Goal: Book appointment/travel/reservation

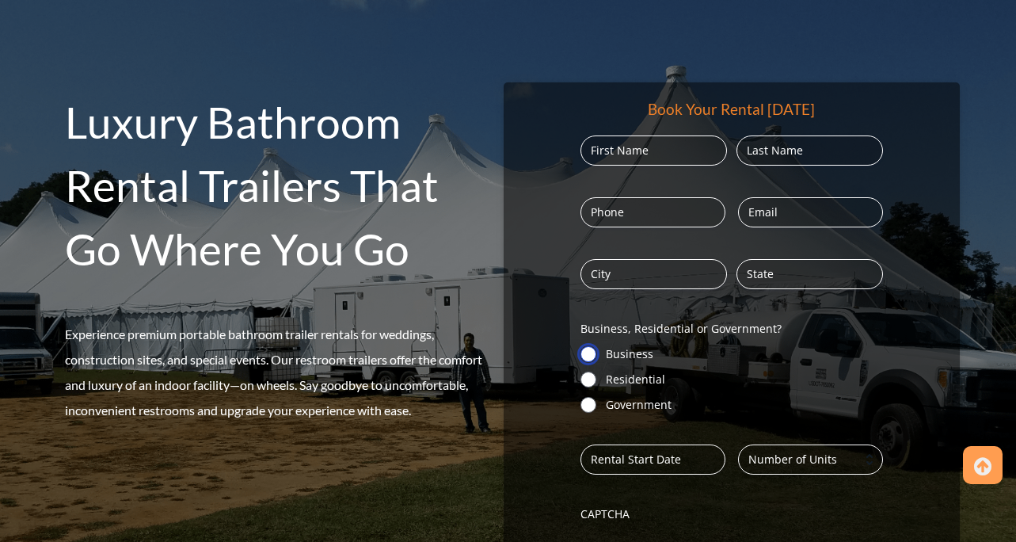
click at [593, 351] on input "Business" at bounding box center [589, 354] width 16 height 16
radio input "true"
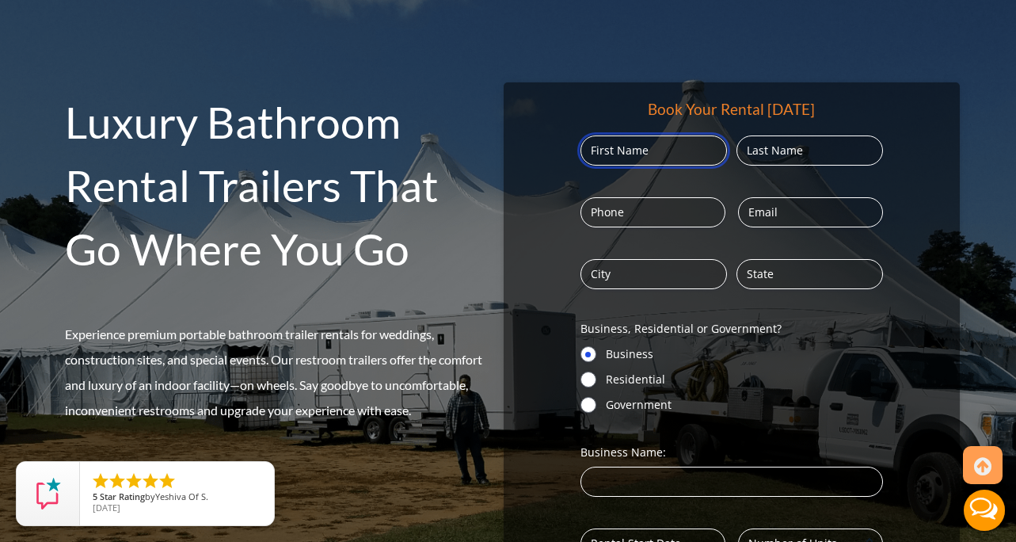
click at [647, 151] on input "First" at bounding box center [654, 150] width 147 height 30
type input "J"
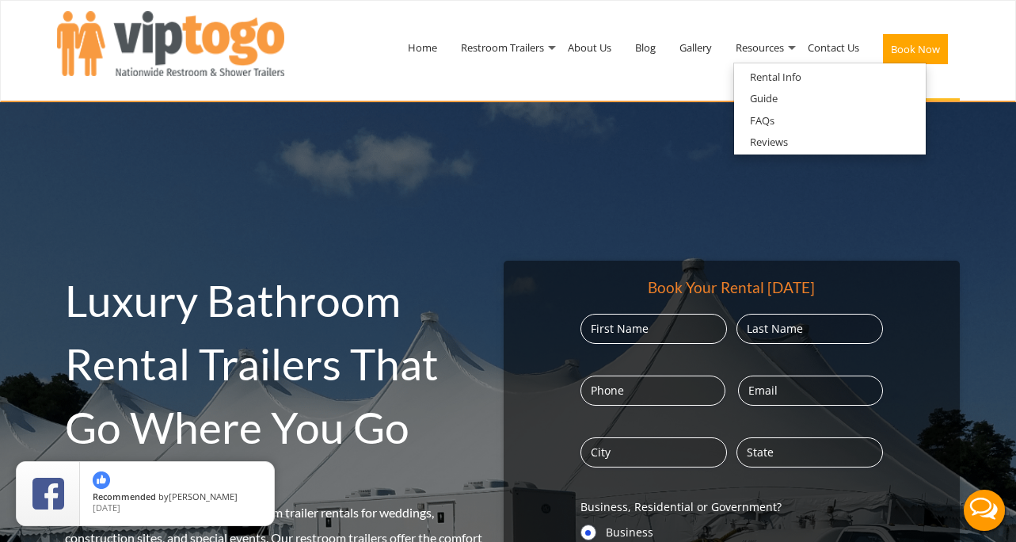
click at [907, 48] on button "Book Now" at bounding box center [915, 49] width 65 height 30
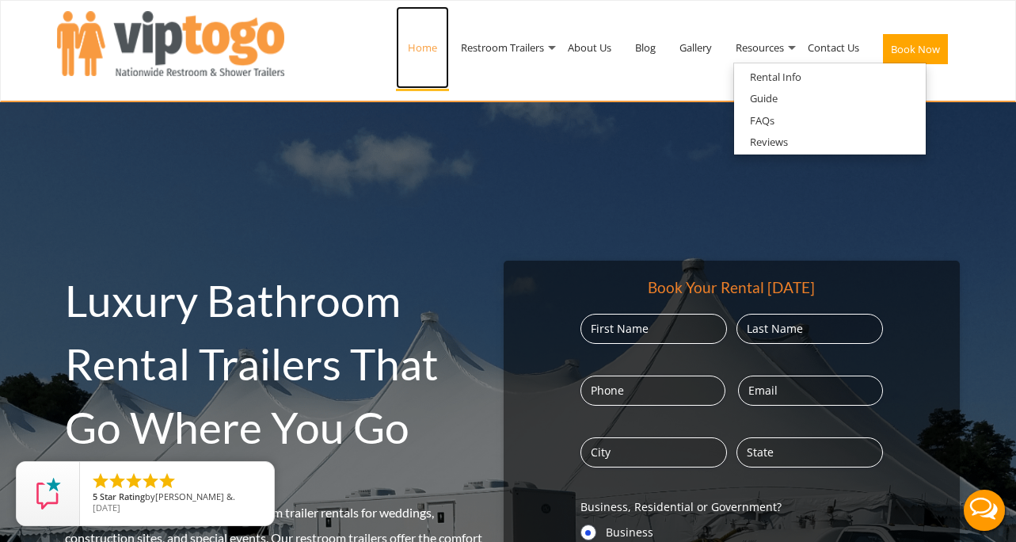
click at [413, 51] on link "Home" at bounding box center [422, 47] width 53 height 82
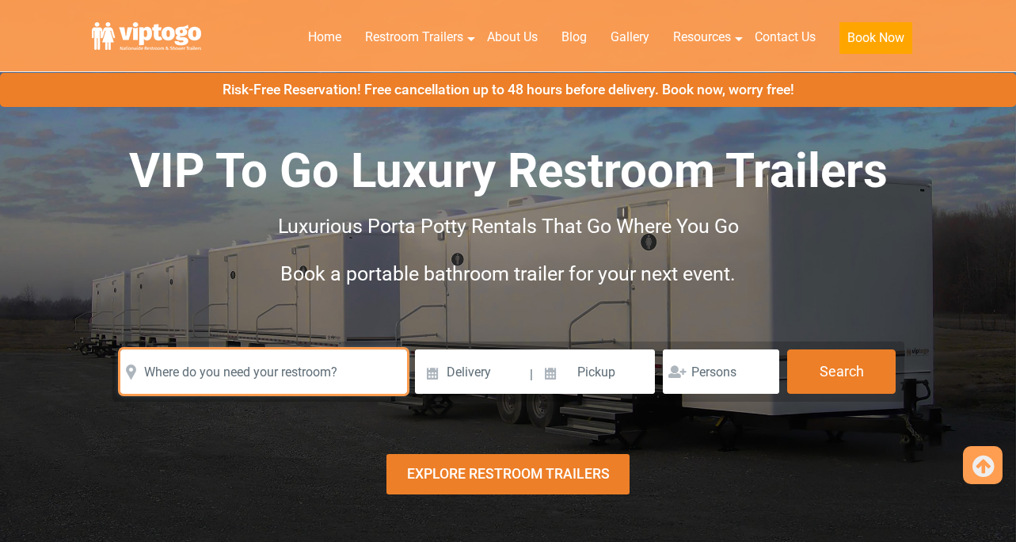
click at [303, 349] on input "text" at bounding box center [263, 371] width 287 height 44
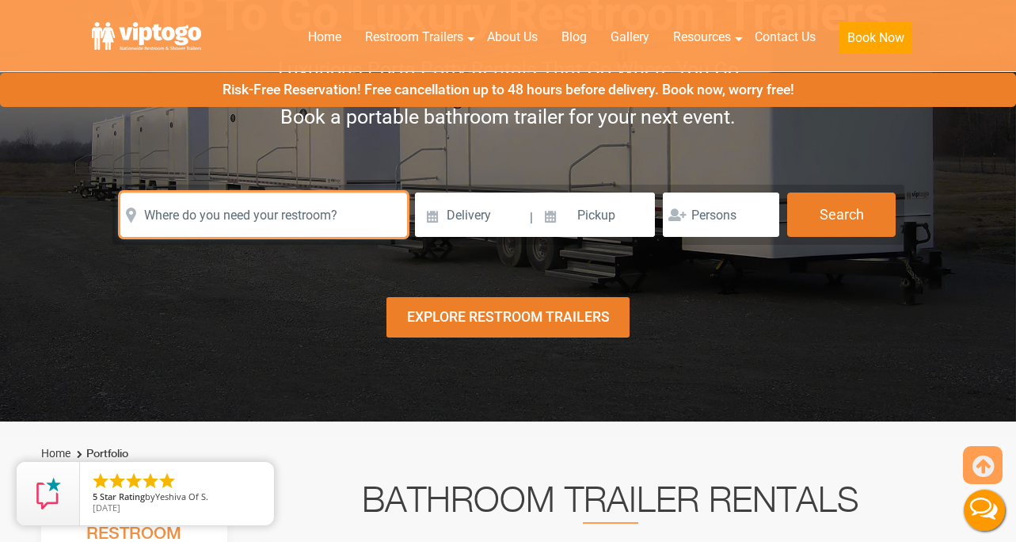
click at [303, 223] on input "text" at bounding box center [263, 214] width 287 height 44
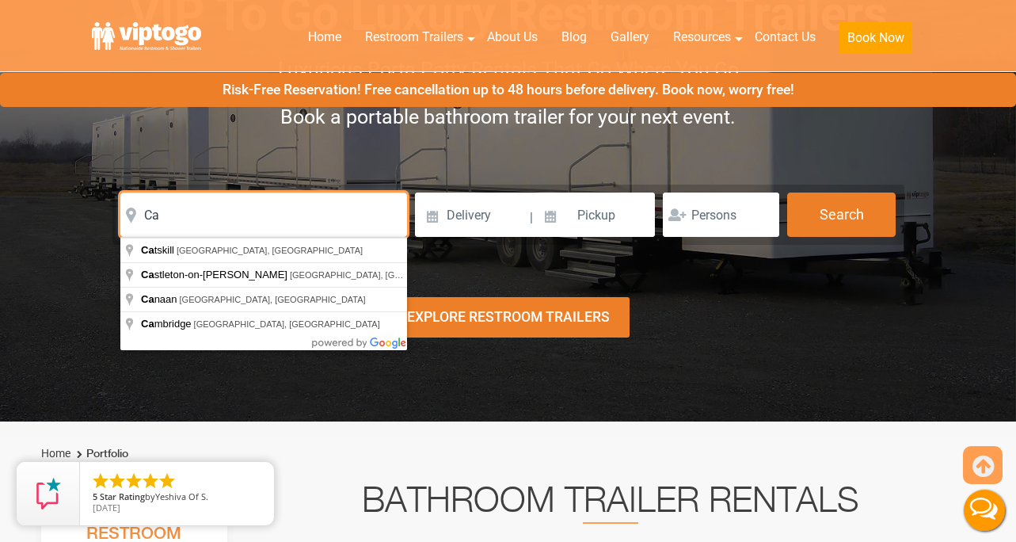
type input "C"
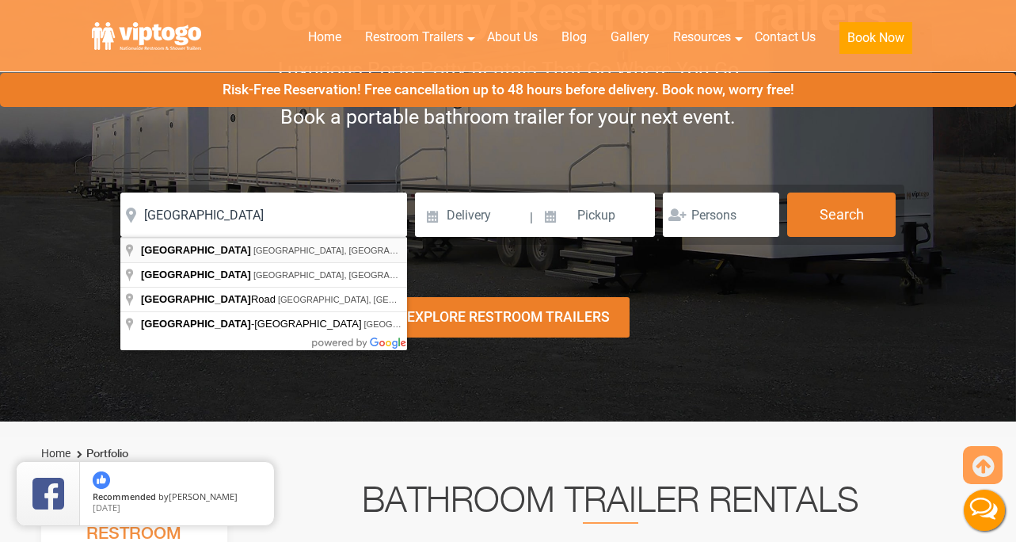
type input "Prattsville, NY, USA"
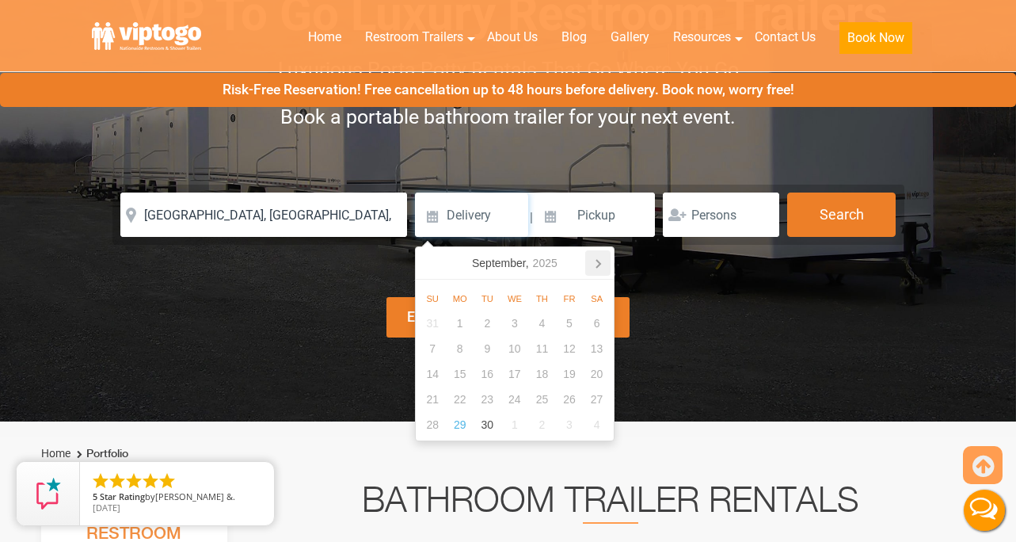
click at [600, 266] on icon at bounding box center [597, 262] width 25 height 25
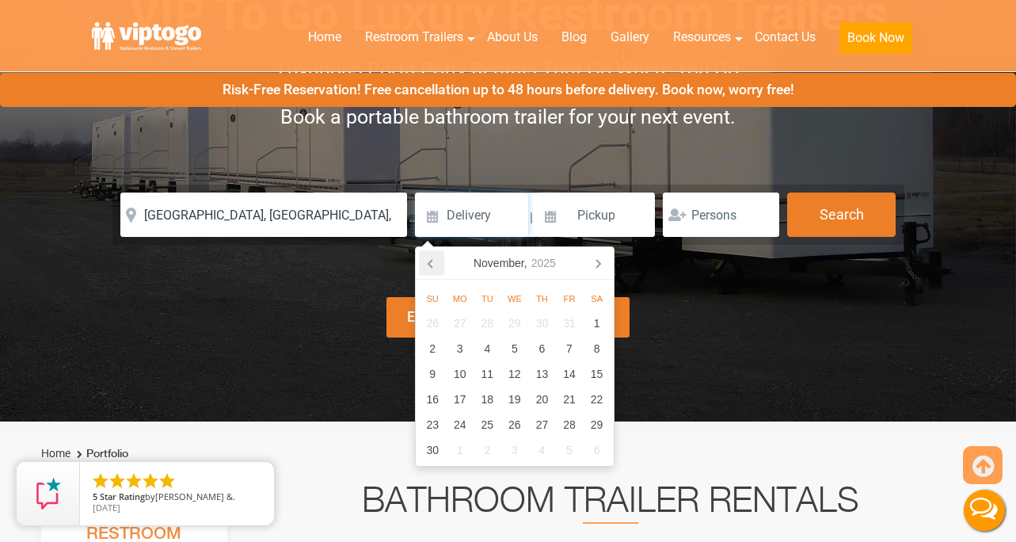
click at [430, 265] on icon at bounding box center [431, 264] width 4 height 8
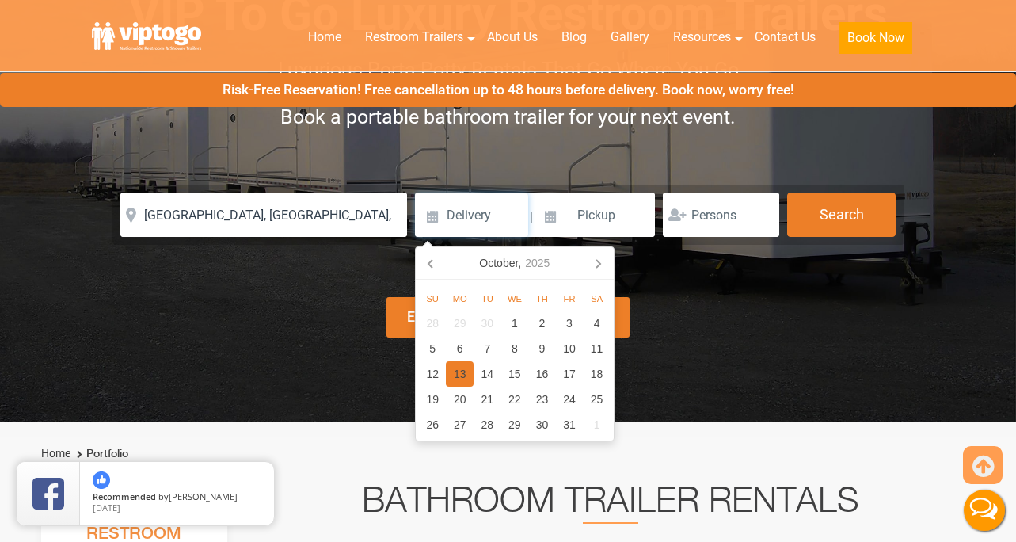
click at [460, 375] on div "13" at bounding box center [460, 373] width 28 height 25
type input "10/13/2025"
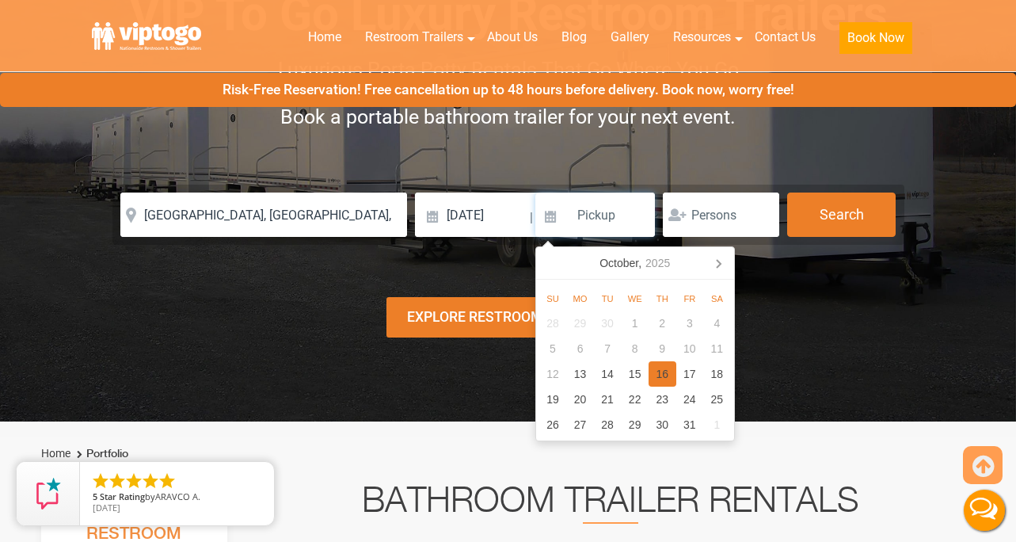
click at [658, 368] on div "16" at bounding box center [663, 373] width 28 height 25
type input "10/16/2025"
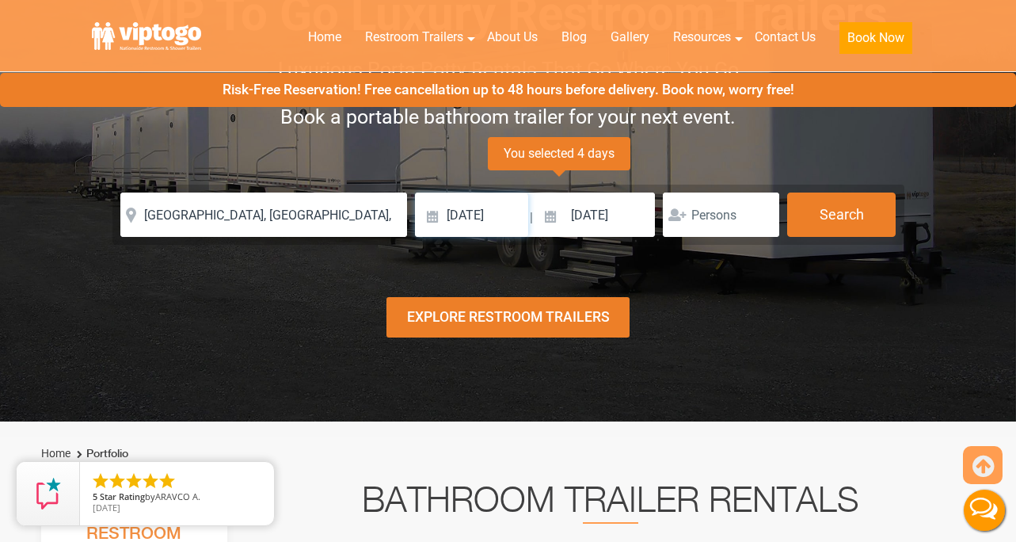
click at [480, 215] on input "10/13/2025" at bounding box center [471, 214] width 113 height 44
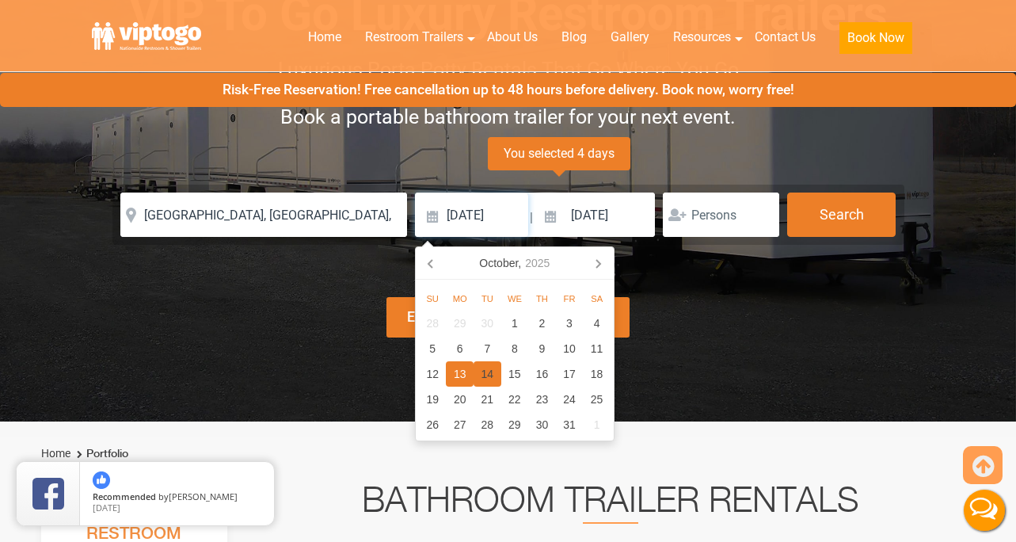
click at [485, 373] on div "14" at bounding box center [488, 373] width 28 height 25
type input "10/14/2025"
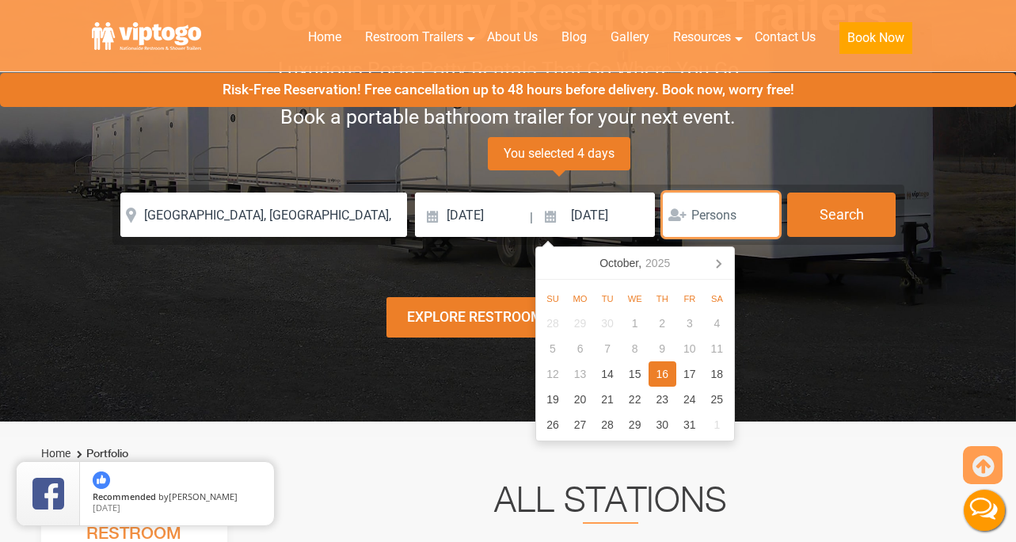
click at [703, 215] on input "number" at bounding box center [721, 214] width 116 height 44
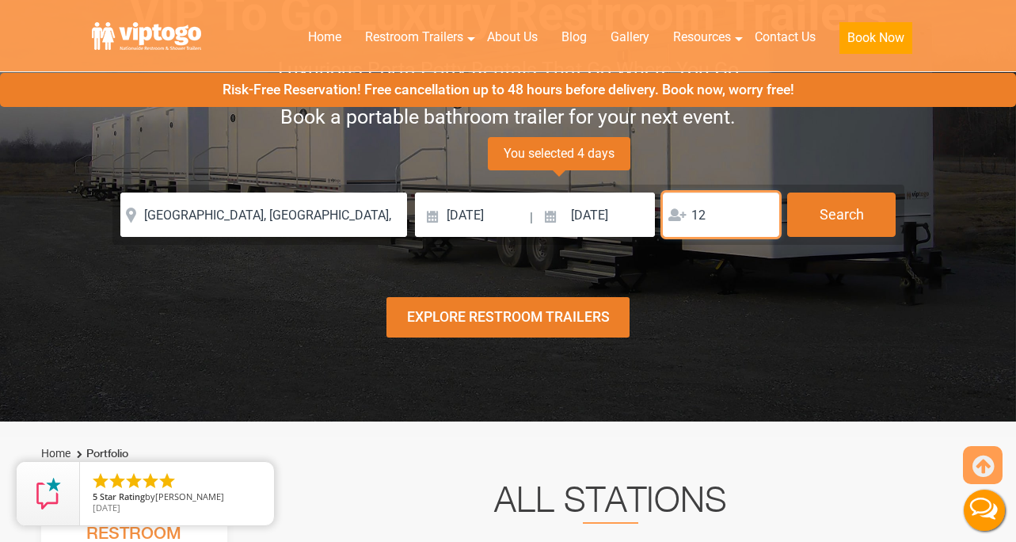
type input "12"
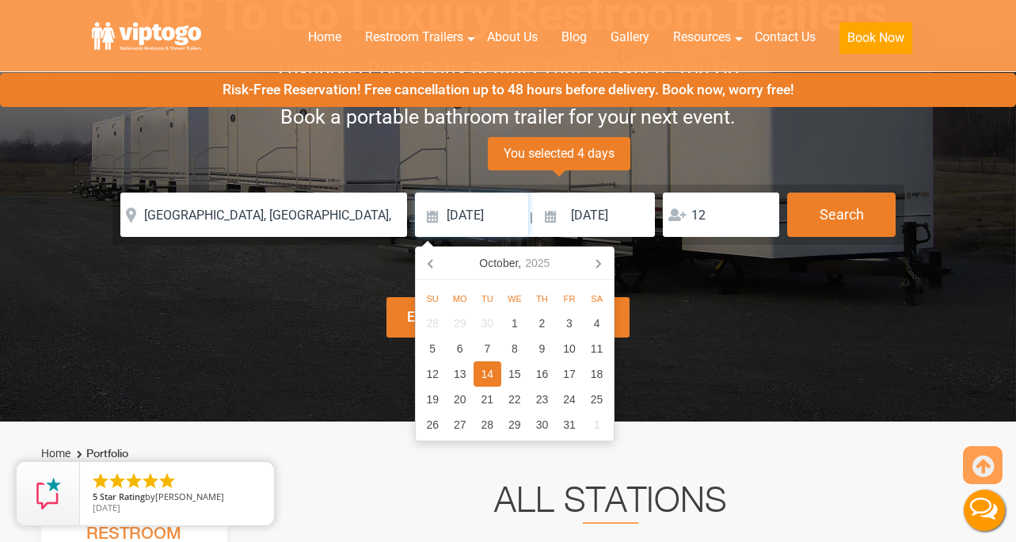
click at [485, 215] on input "10/14/2025" at bounding box center [471, 214] width 113 height 44
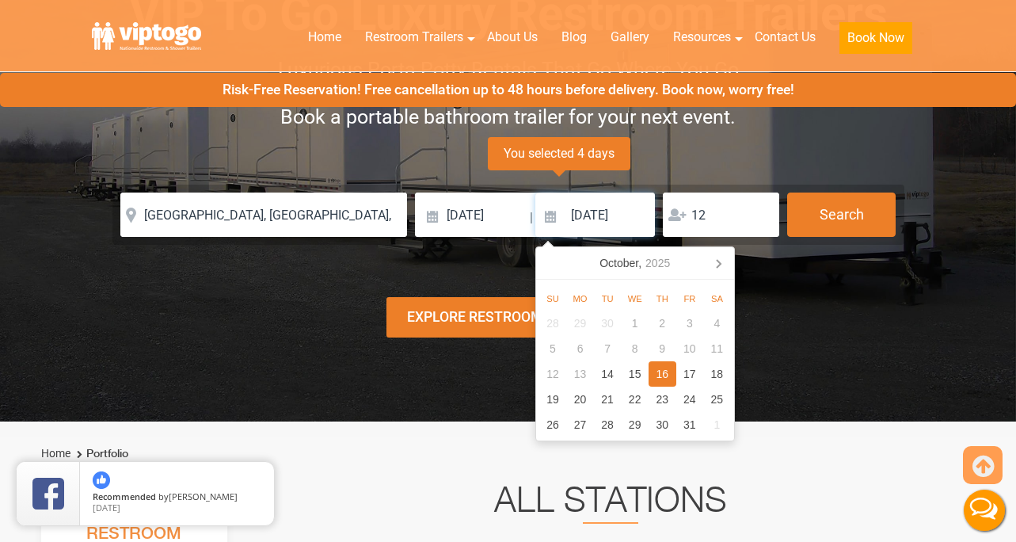
click at [584, 217] on input "10/16/2025" at bounding box center [595, 214] width 120 height 44
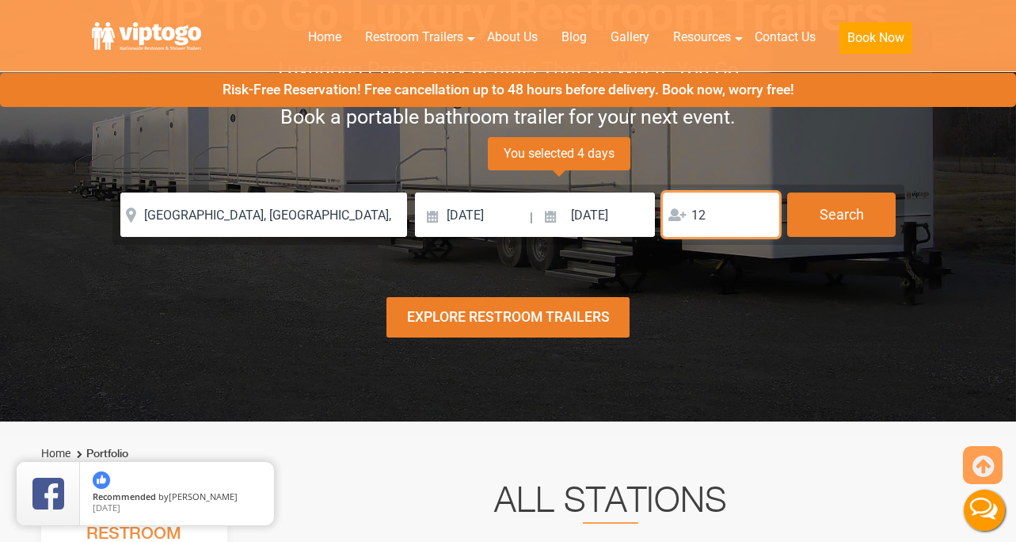
click at [715, 223] on input "12" at bounding box center [721, 214] width 116 height 44
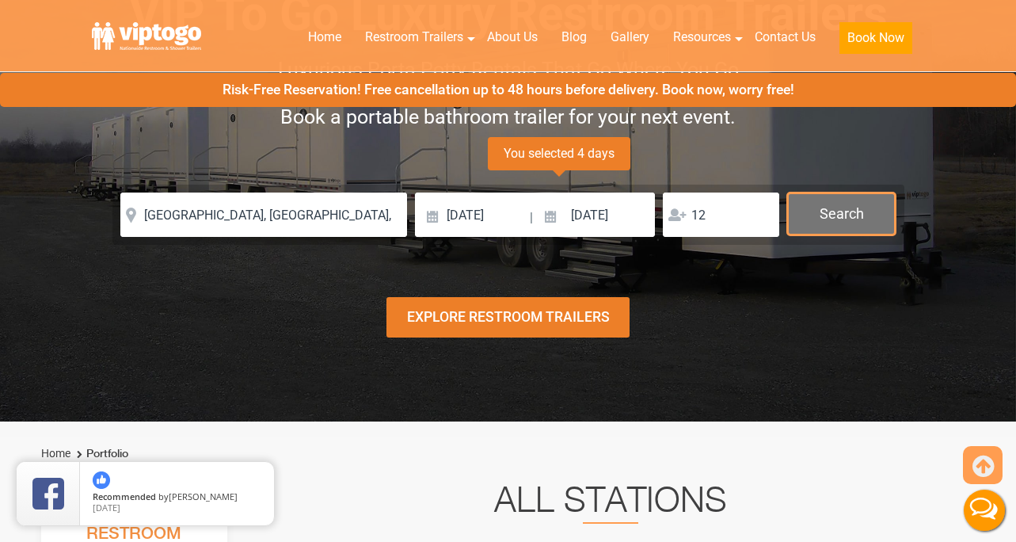
click at [846, 218] on button "Search" at bounding box center [841, 213] width 109 height 43
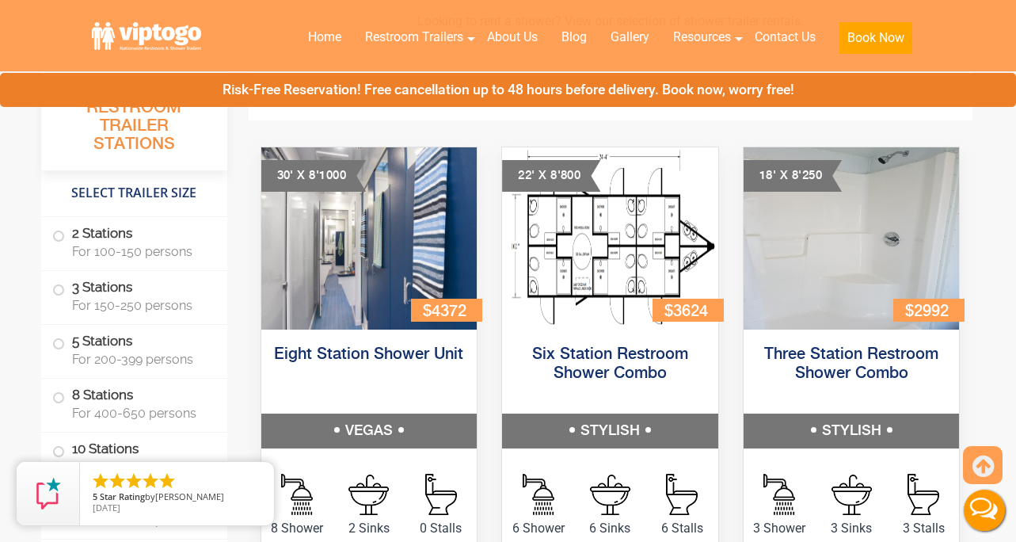
scroll to position [6744, 0]
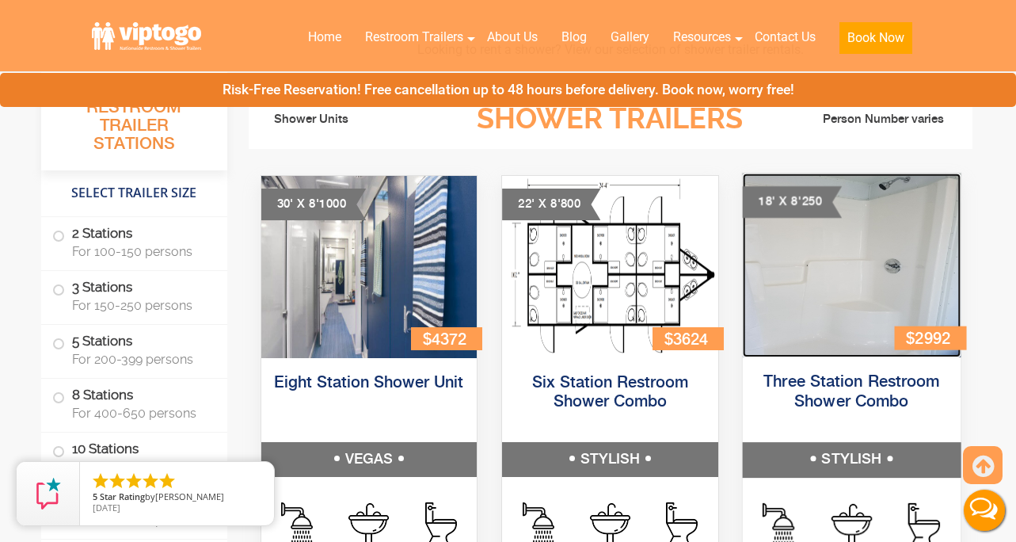
click at [826, 320] on img at bounding box center [851, 265] width 218 height 184
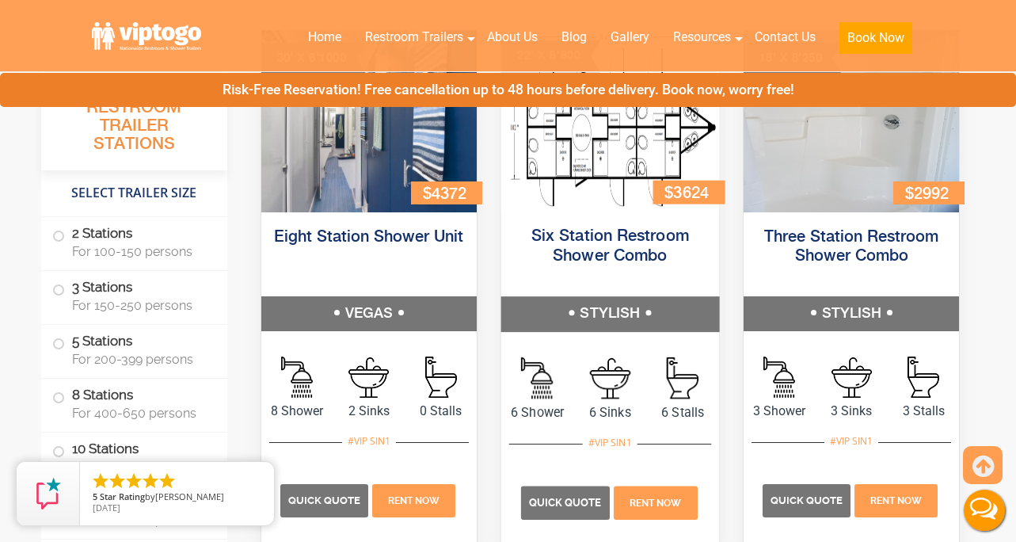
scroll to position [6892, 0]
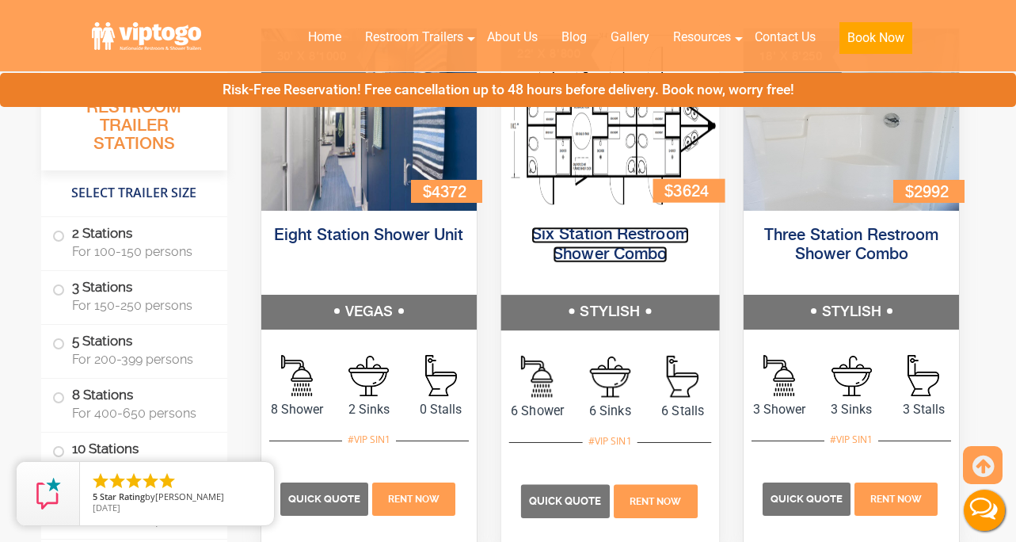
click at [578, 238] on link "Six Station Restroom Shower Combo" at bounding box center [611, 245] width 158 height 36
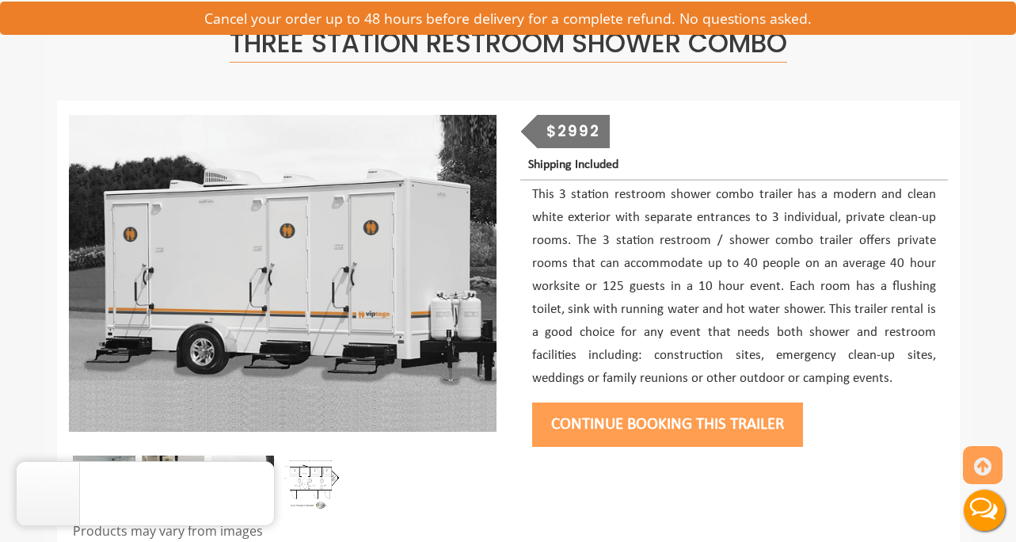
scroll to position [196, 0]
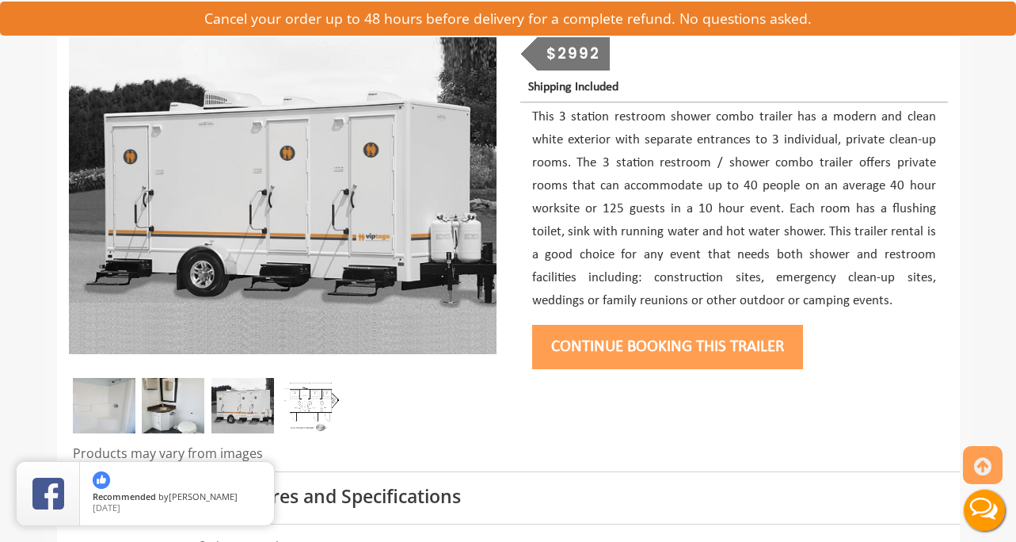
click at [166, 421] on img at bounding box center [173, 405] width 63 height 55
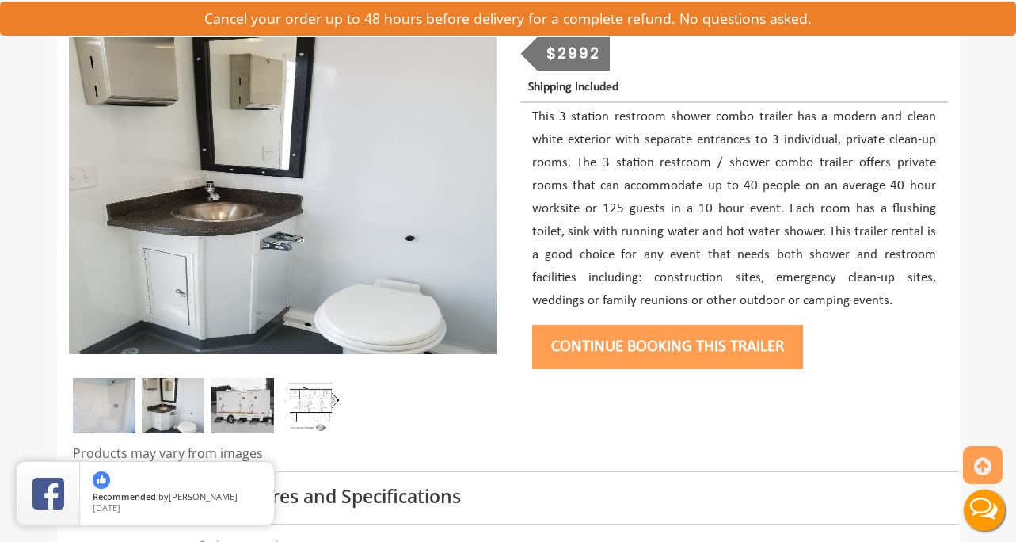
click at [240, 397] on img at bounding box center [243, 405] width 63 height 55
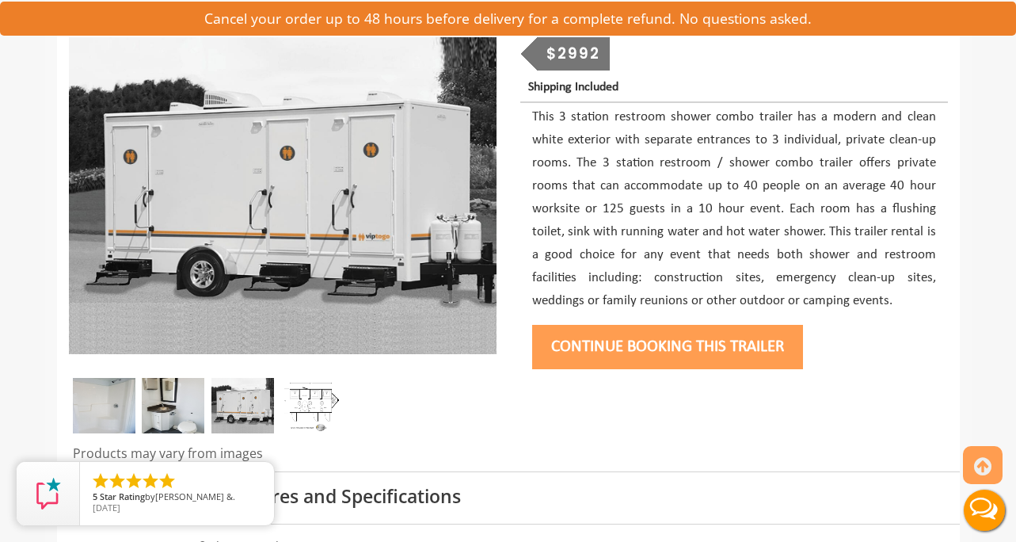
click at [304, 401] on img at bounding box center [311, 405] width 63 height 55
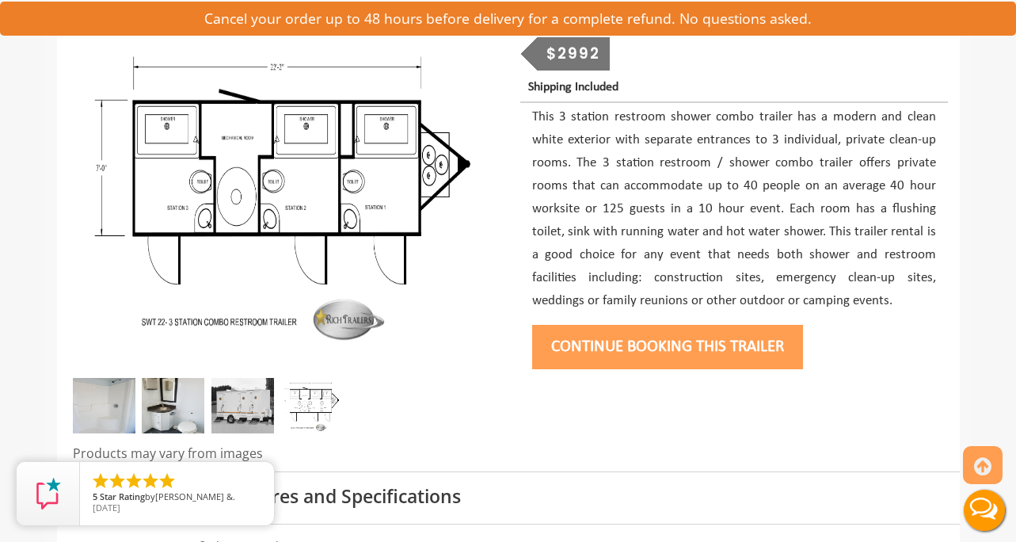
click at [246, 400] on img at bounding box center [243, 405] width 63 height 55
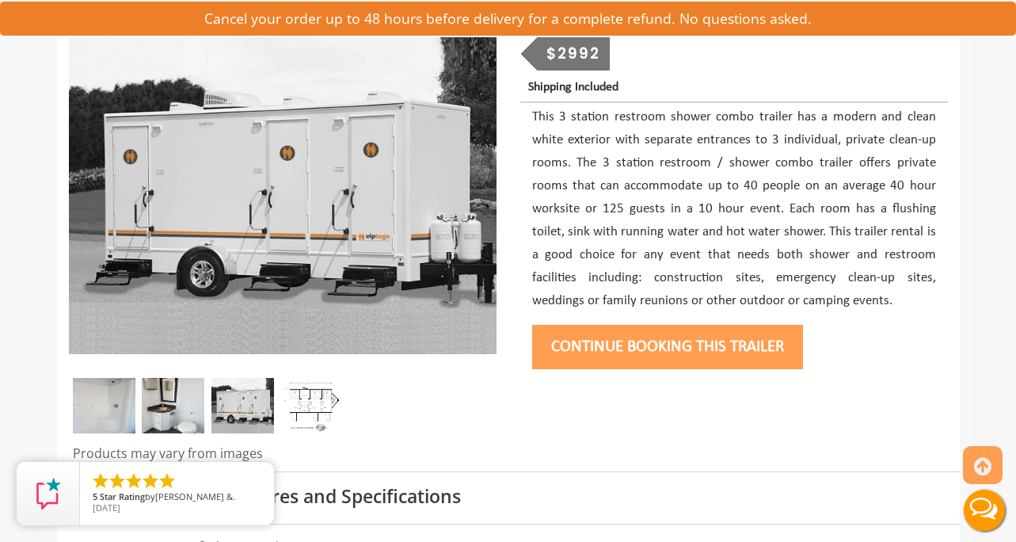
click at [183, 408] on img at bounding box center [173, 405] width 63 height 55
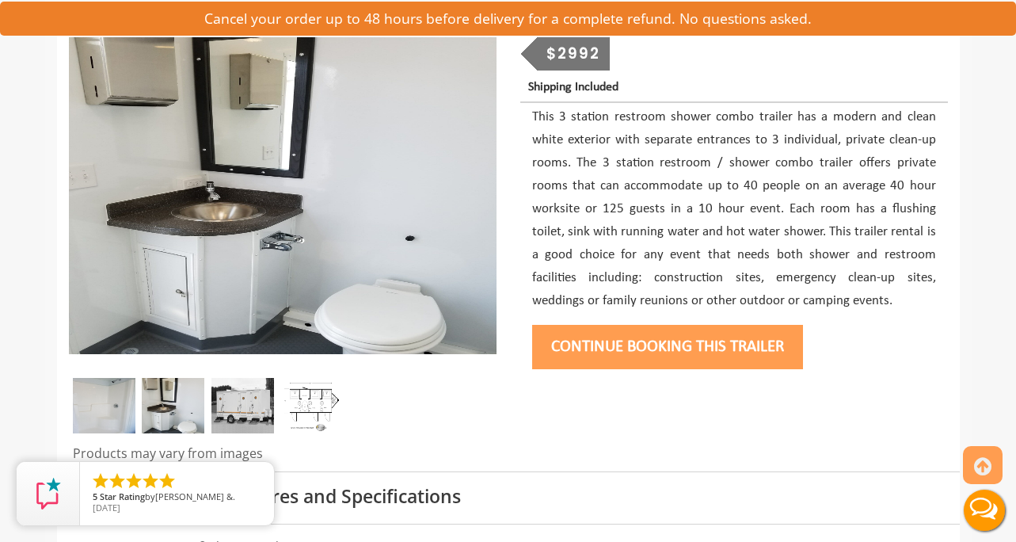
click at [99, 406] on img at bounding box center [104, 405] width 63 height 55
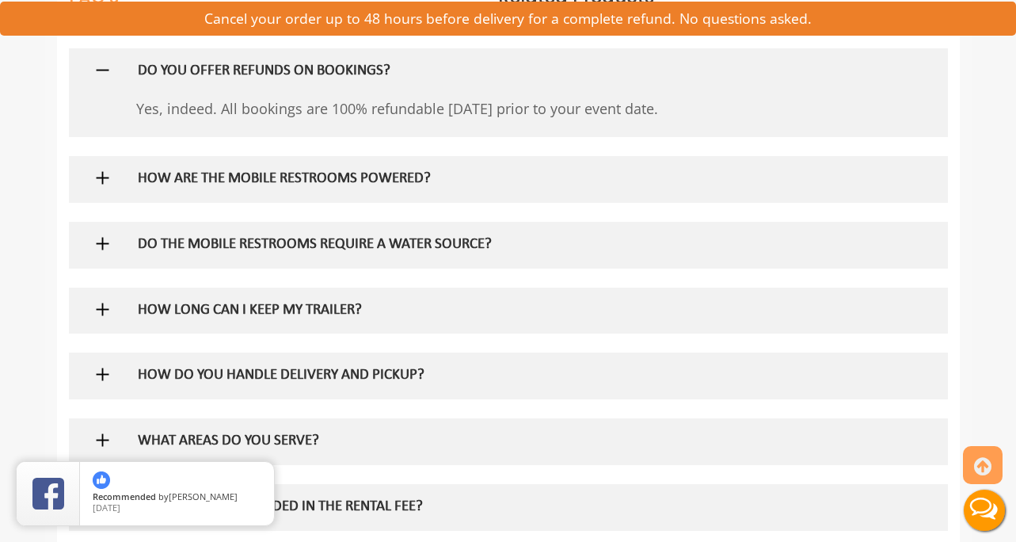
scroll to position [1182, 0]
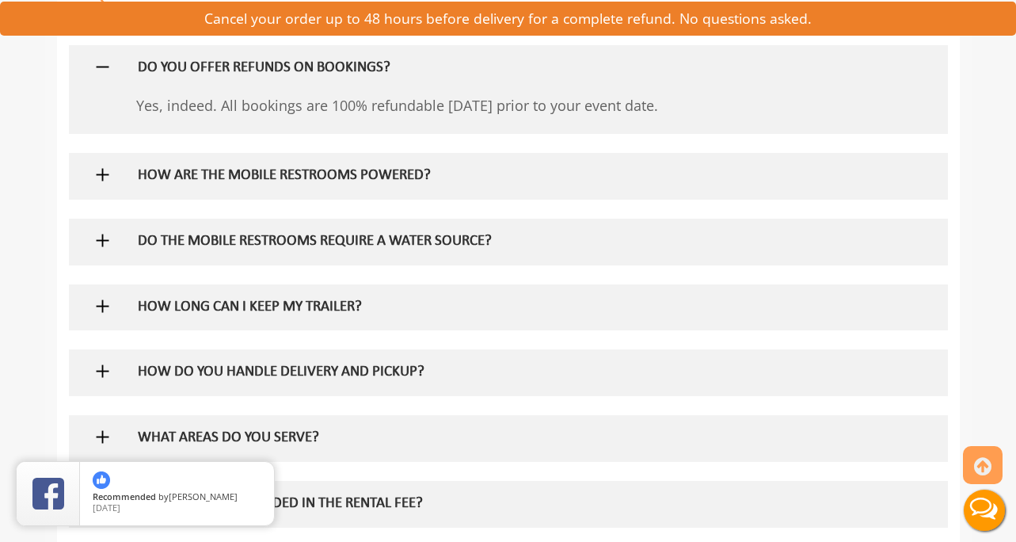
click at [101, 243] on img at bounding box center [103, 241] width 20 height 20
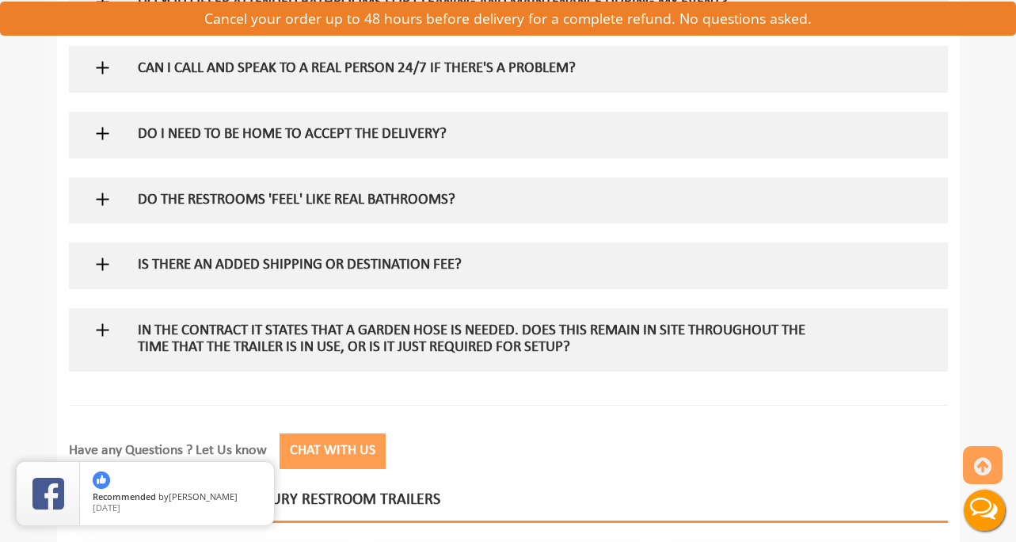
scroll to position [2053, 0]
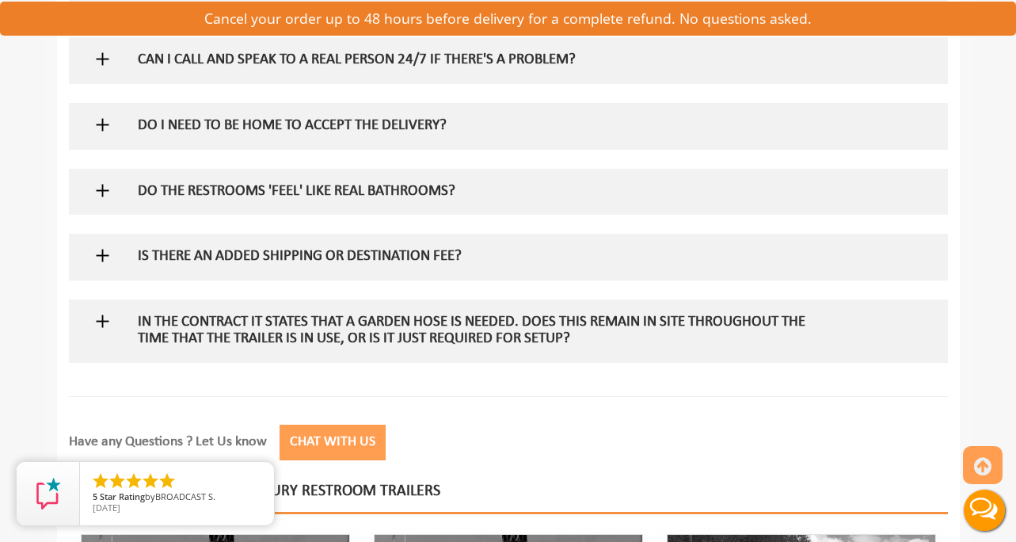
click at [100, 257] on img at bounding box center [103, 256] width 20 height 20
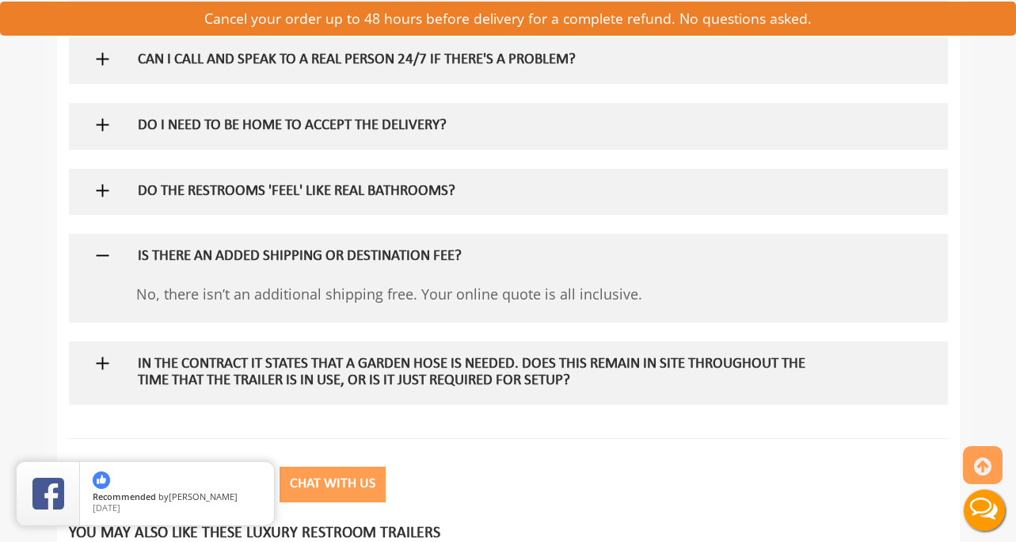
click at [101, 257] on img at bounding box center [103, 256] width 20 height 20
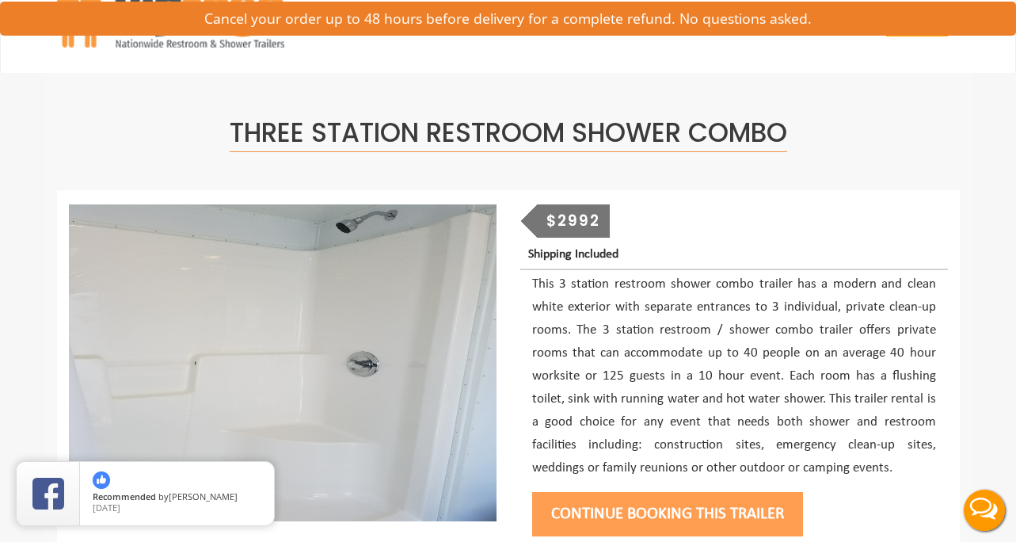
scroll to position [0, 0]
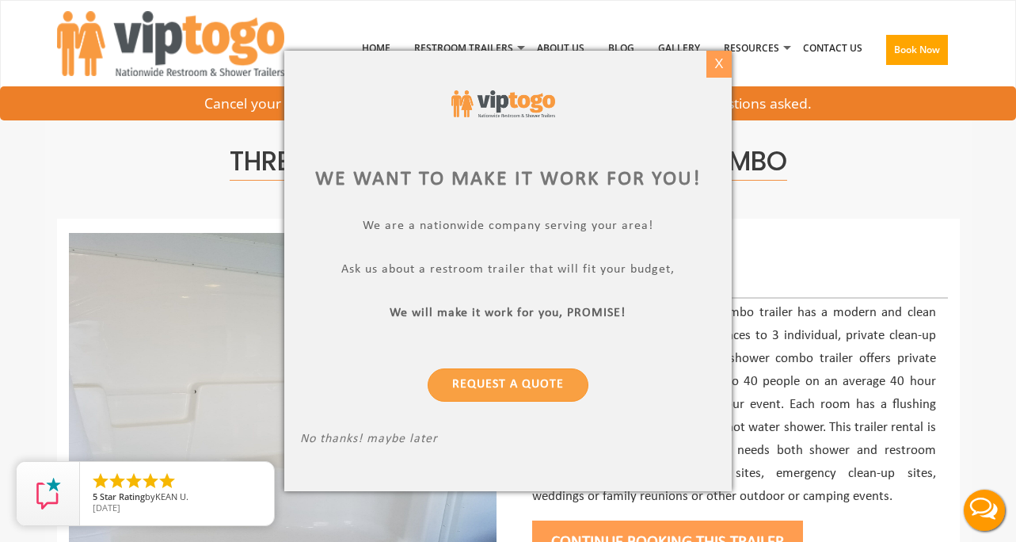
click at [716, 60] on div "X" at bounding box center [719, 64] width 25 height 27
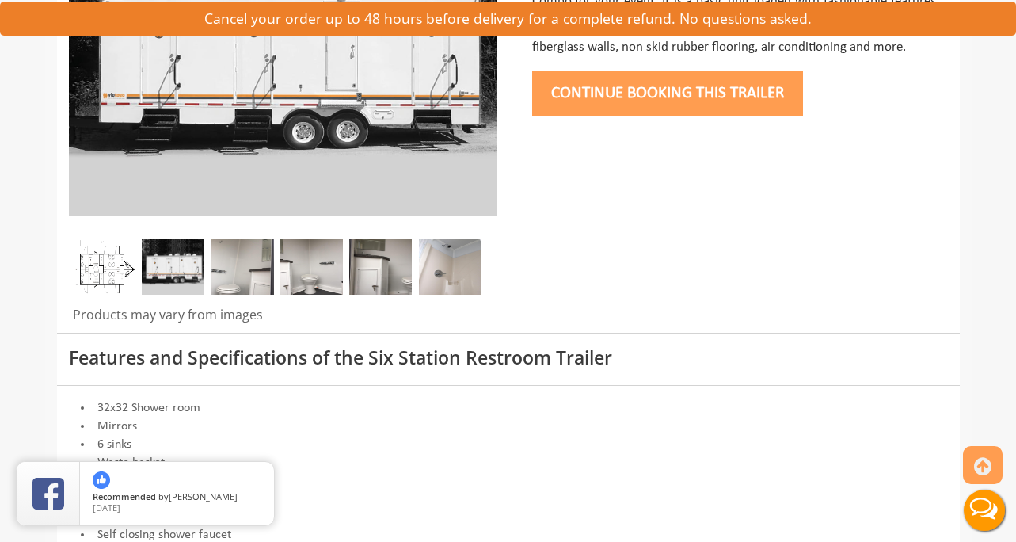
scroll to position [335, 0]
click at [242, 268] on img at bounding box center [243, 265] width 63 height 55
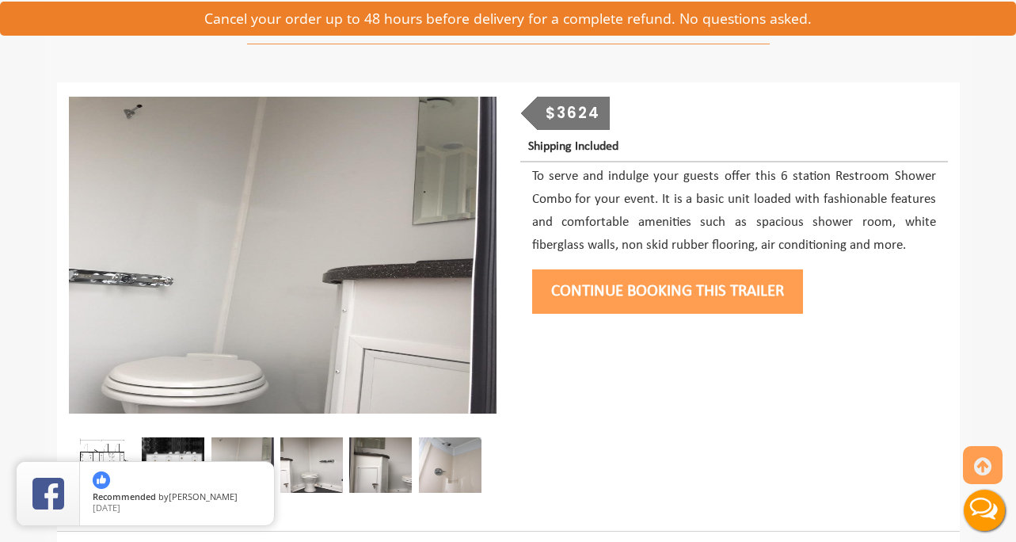
scroll to position [138, 0]
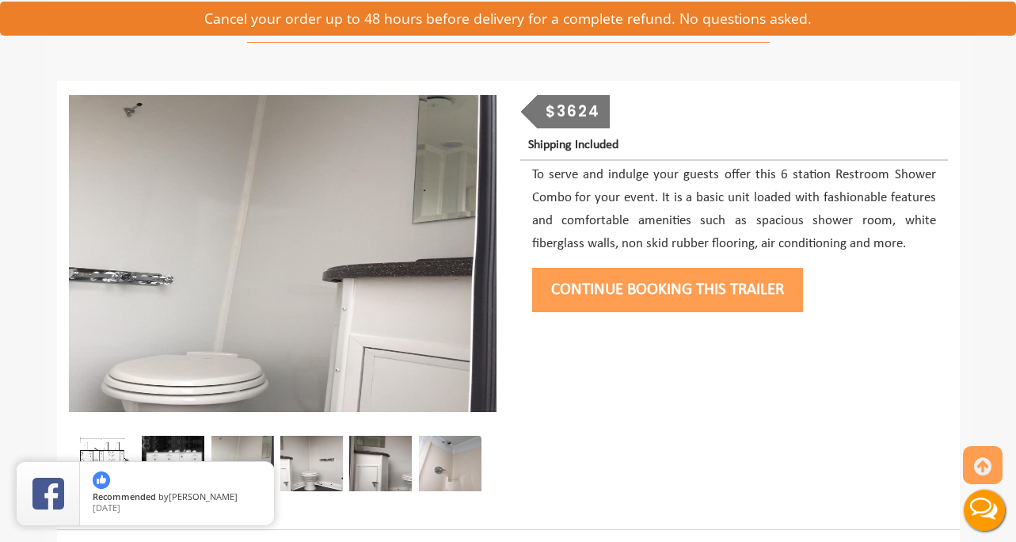
click at [326, 460] on img at bounding box center [311, 463] width 63 height 55
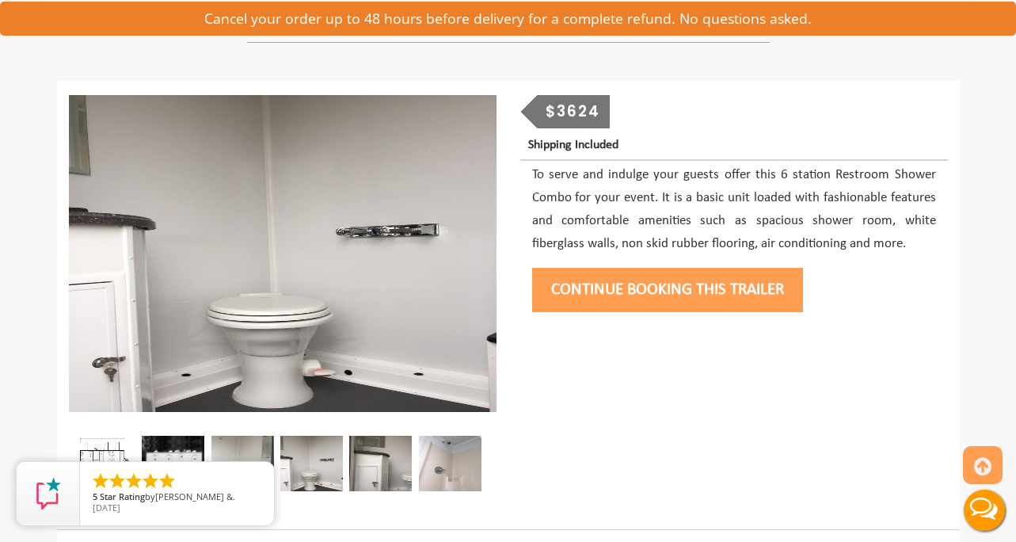
click at [382, 464] on img at bounding box center [380, 463] width 63 height 55
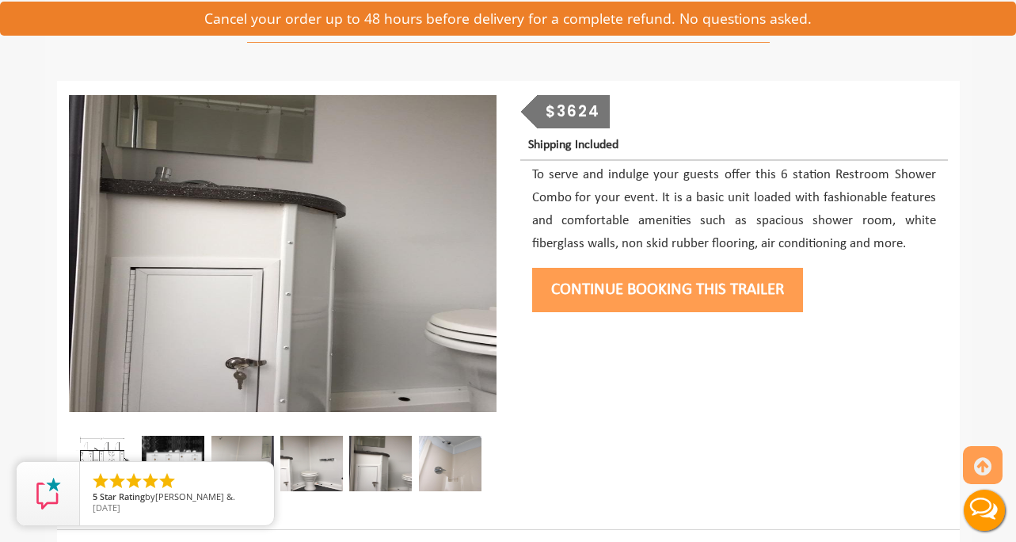
click at [463, 460] on img at bounding box center [450, 463] width 63 height 55
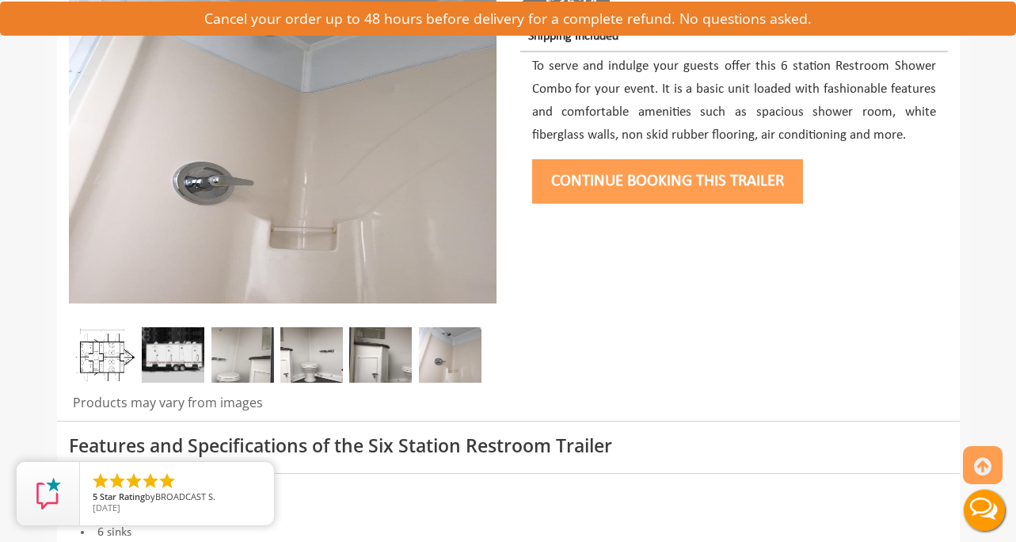
scroll to position [0, 0]
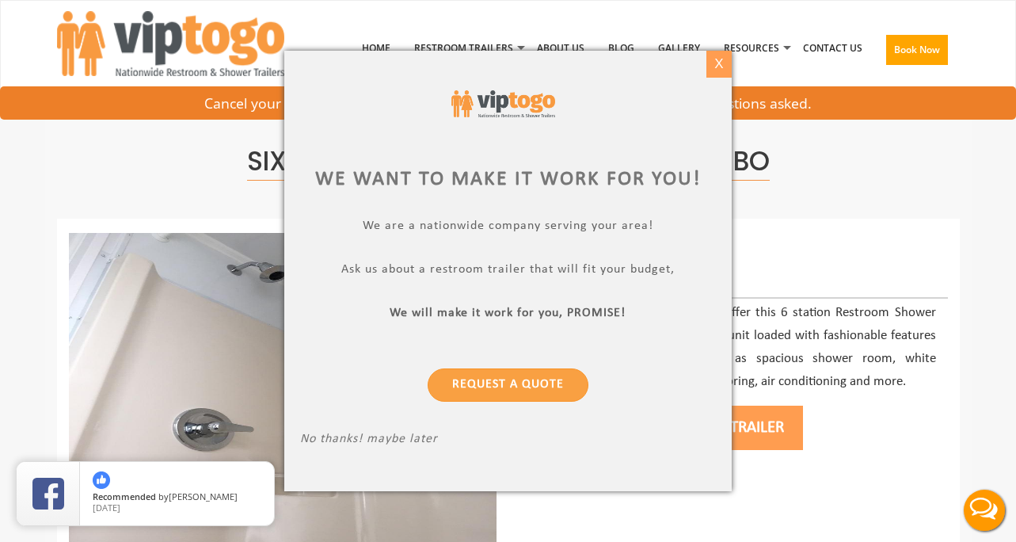
click at [722, 62] on div "X" at bounding box center [719, 64] width 25 height 27
